Goal: Answer question/provide support

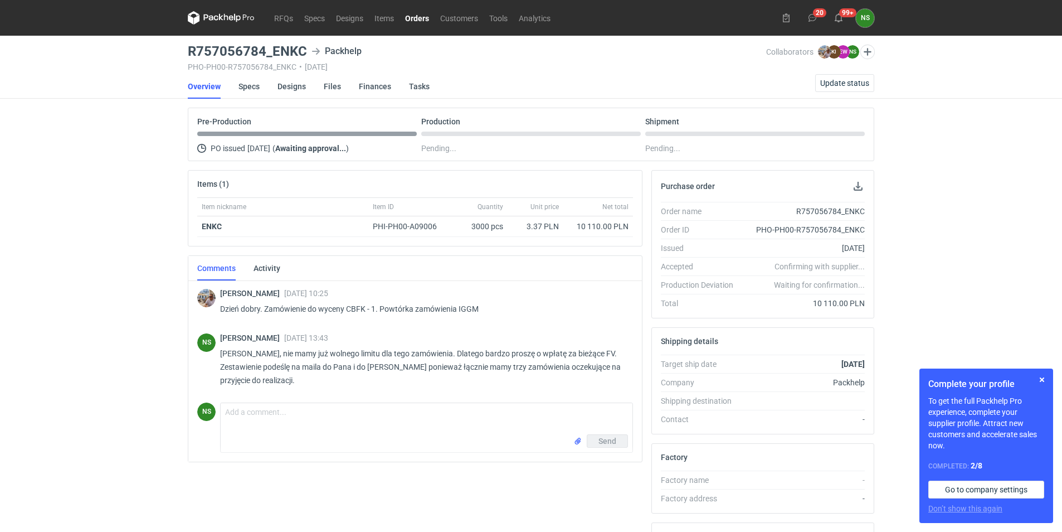
click at [415, 19] on link "Orders" at bounding box center [417, 17] width 35 height 13
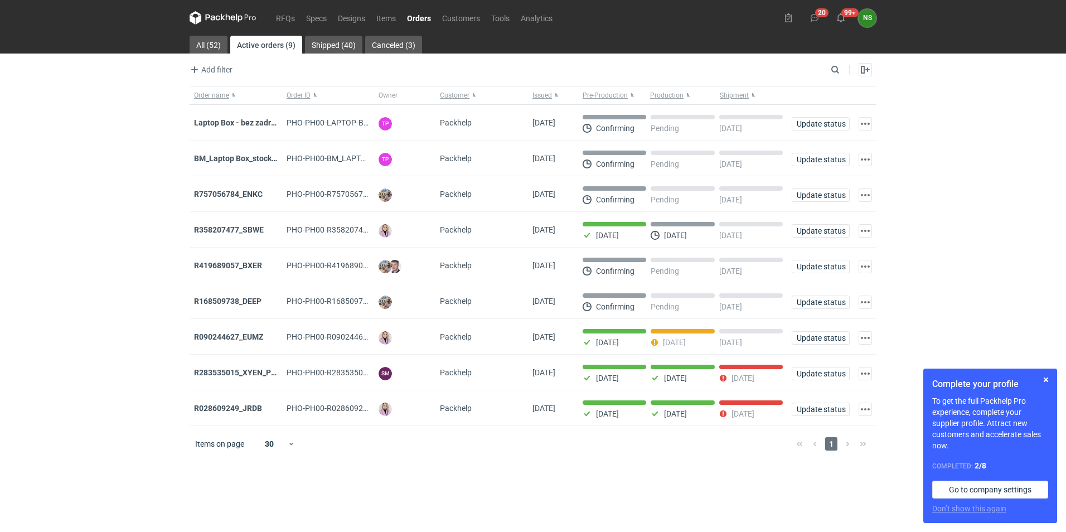
click at [230, 267] on strong "R419689057_BXER" at bounding box center [228, 265] width 68 height 9
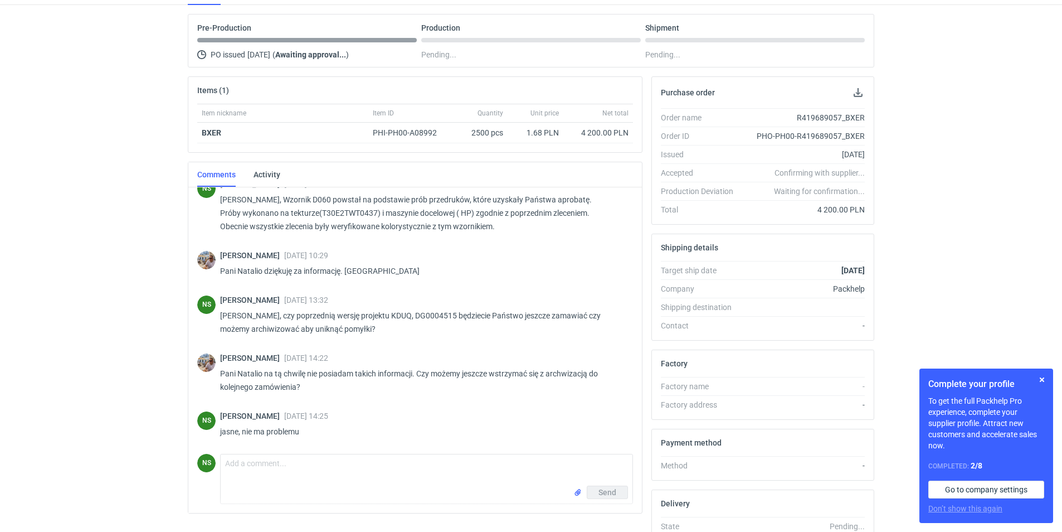
scroll to position [123, 0]
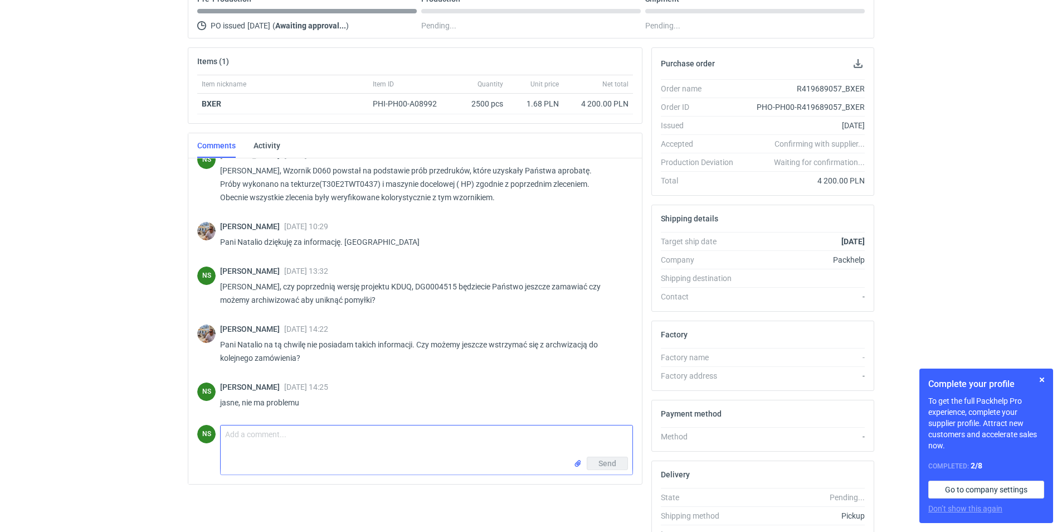
click at [266, 450] on textarea "Comment message" at bounding box center [427, 440] width 412 height 31
type textarea "[PERSON_NAME], proszę o potwierdzenie certyfikatu FSC dla powyższego."
click at [604, 459] on span "Send" at bounding box center [608, 463] width 18 height 8
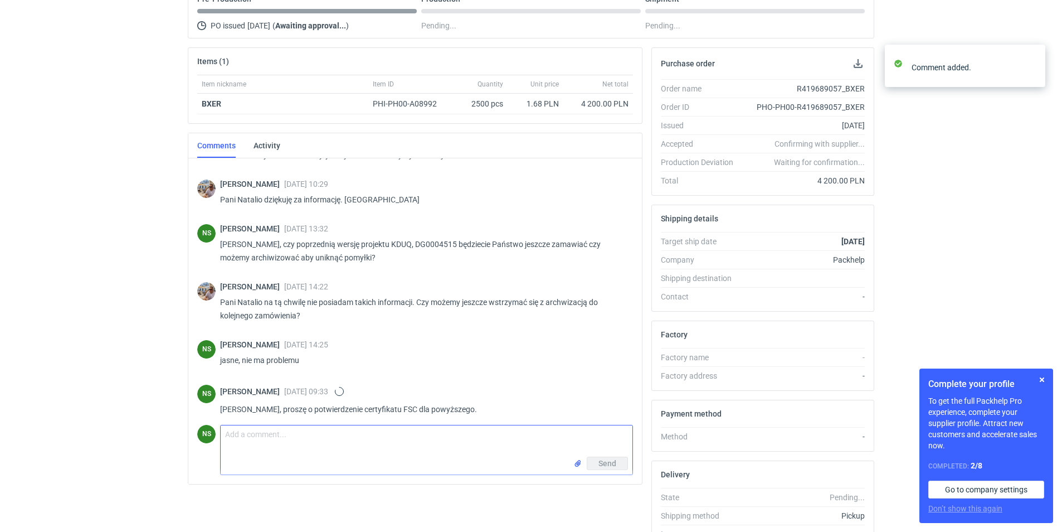
scroll to position [486, 0]
